Goal: Transaction & Acquisition: Purchase product/service

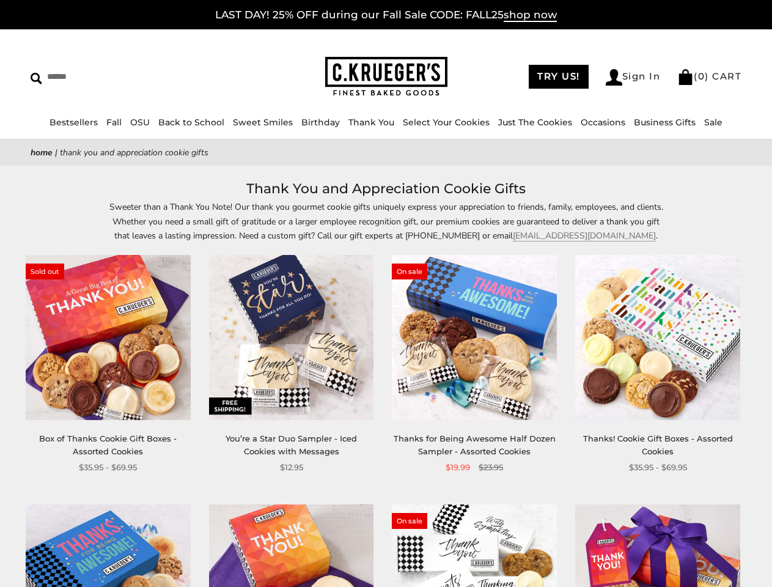
click at [386, 294] on div "**********" at bounding box center [465, 364] width 183 height 219
click at [112, 76] on input "Search" at bounding box center [112, 76] width 163 height 19
click at [581, 122] on link "Occasions" at bounding box center [603, 122] width 45 height 11
click at [386, 382] on div "**********" at bounding box center [465, 364] width 183 height 219
